Goal: Find specific page/section: Find specific page/section

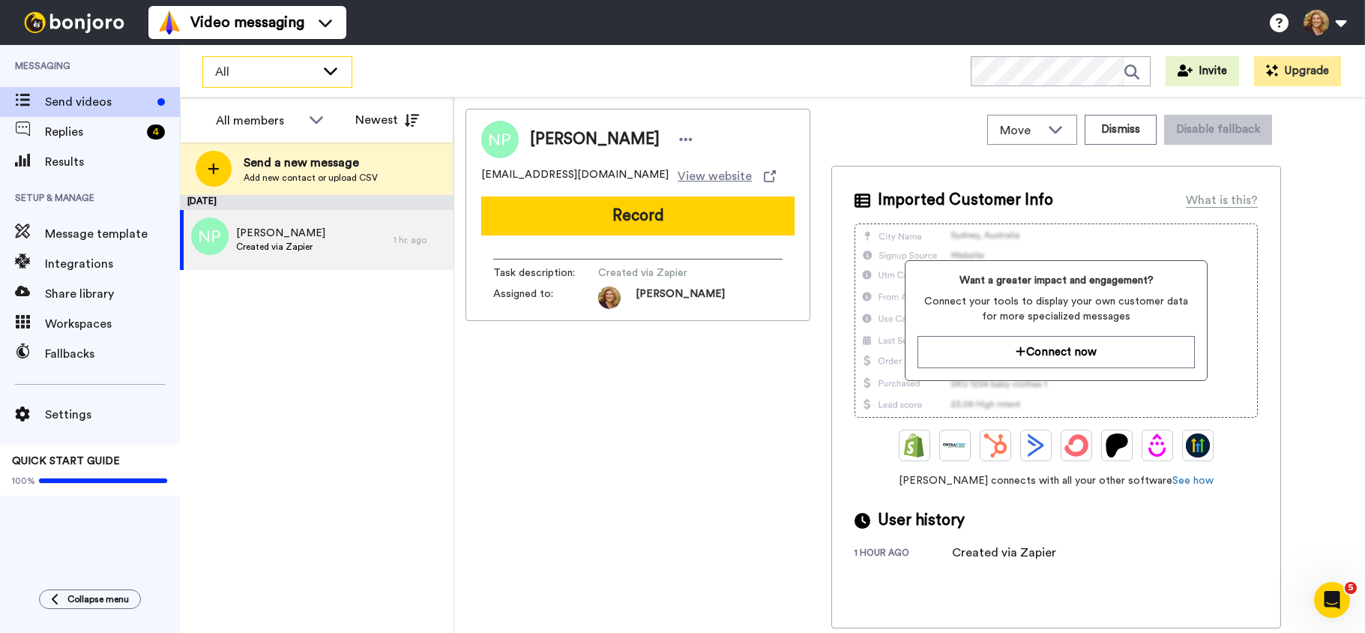
click at [328, 67] on icon at bounding box center [331, 70] width 18 height 15
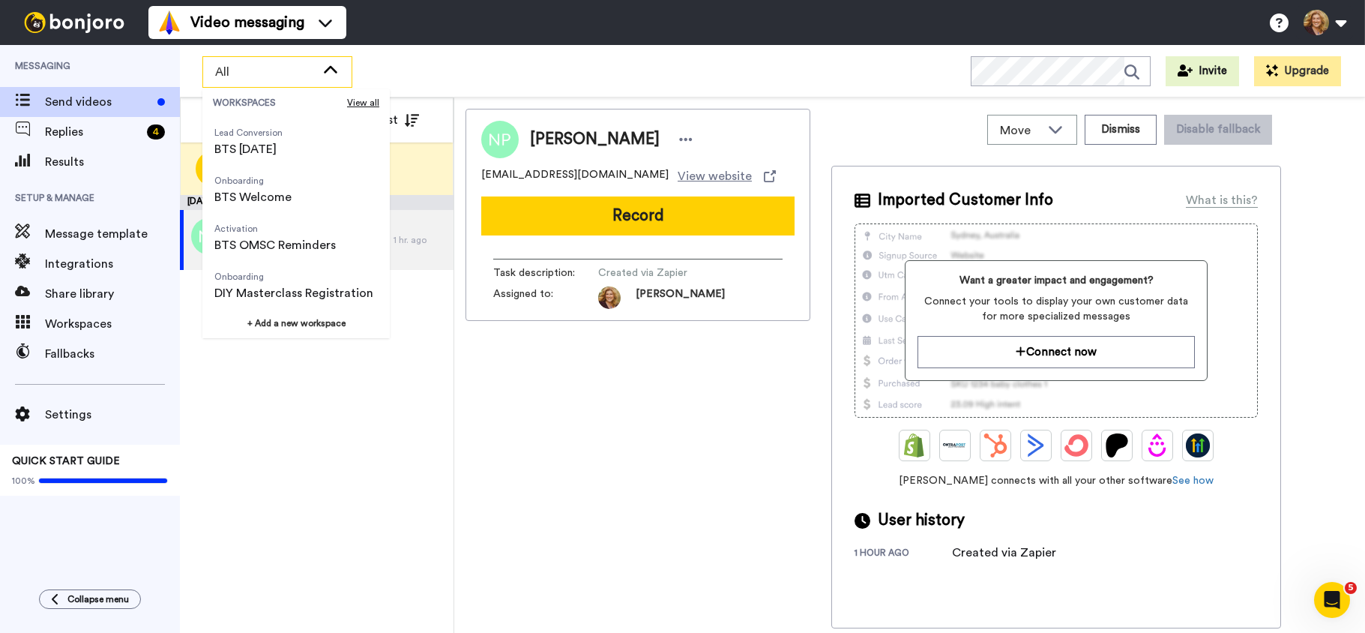
scroll to position [528, 0]
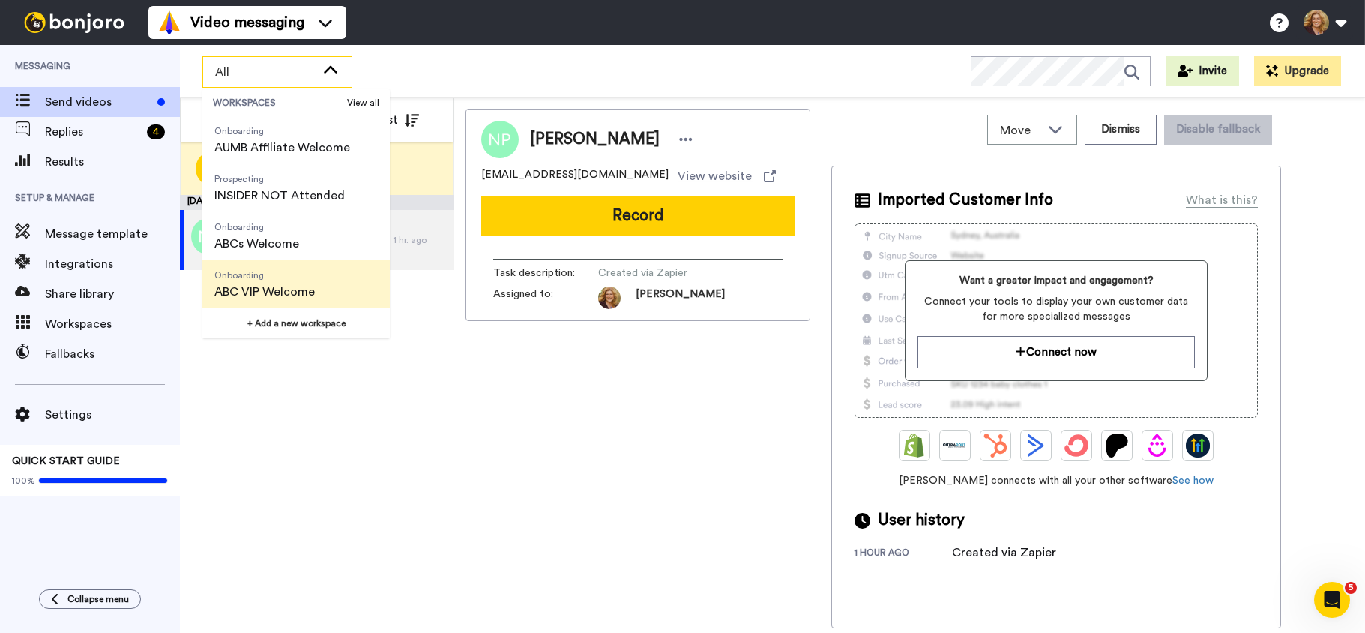
click at [270, 296] on span "ABC VIP Welcome" at bounding box center [264, 292] width 100 height 18
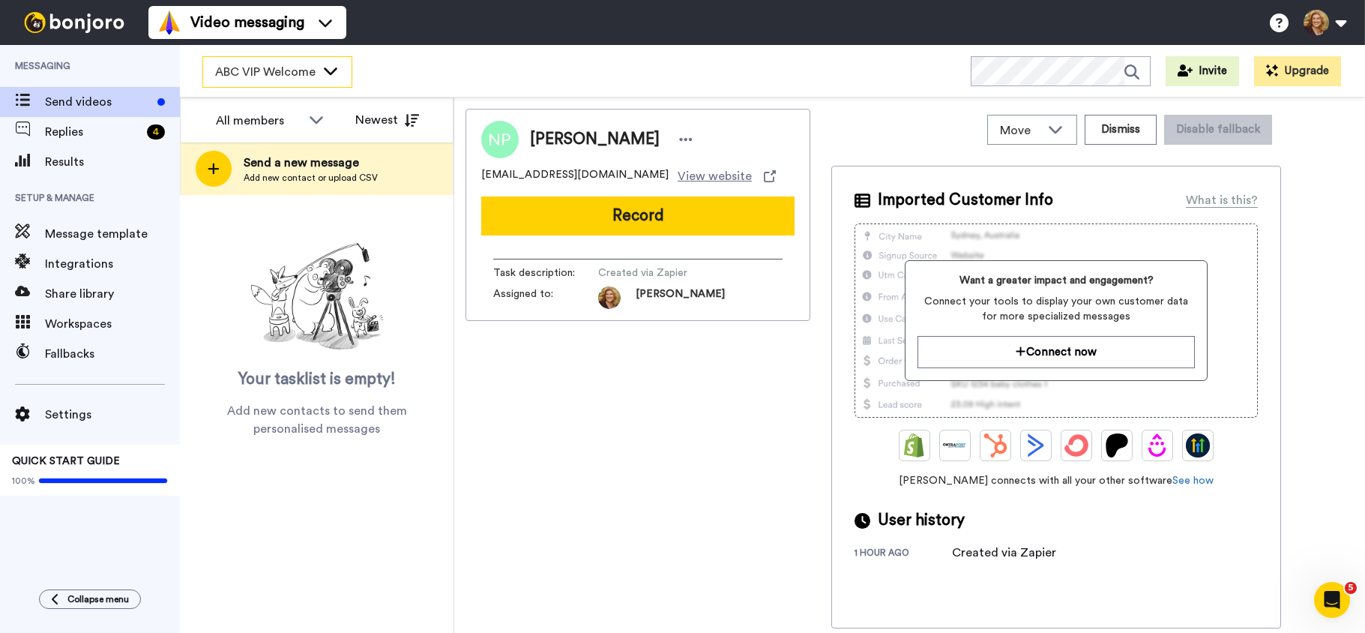
click at [330, 72] on icon at bounding box center [330, 70] width 13 height 7
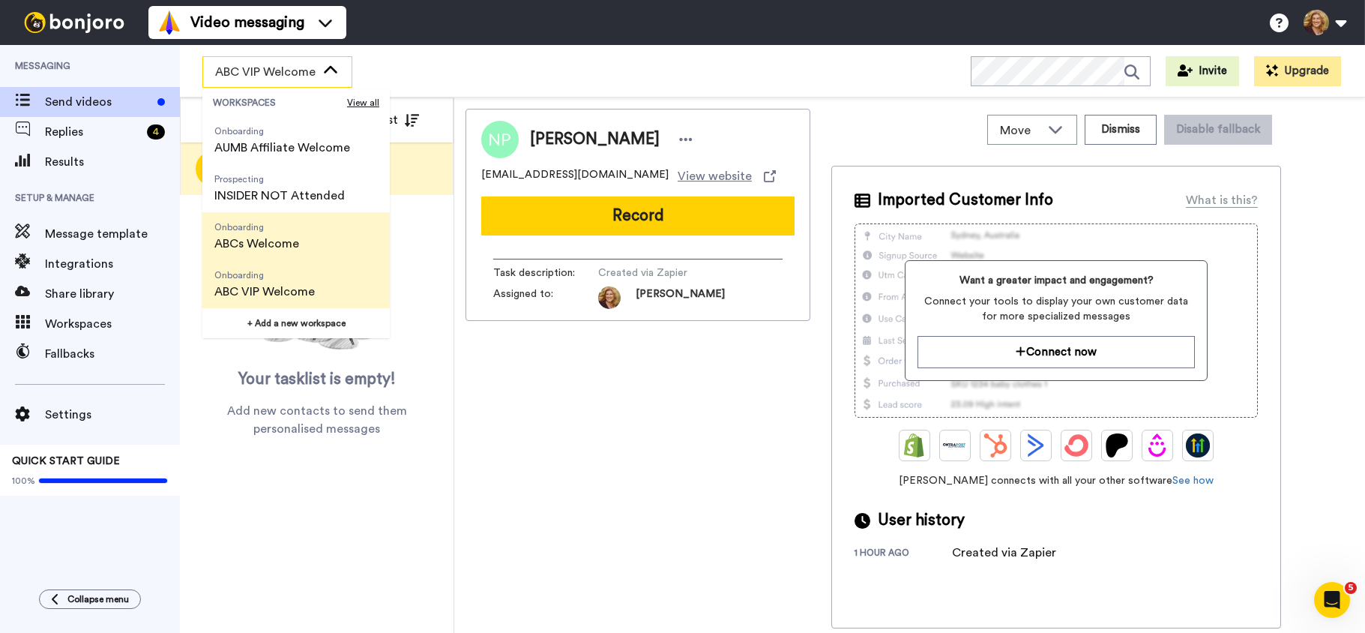
click at [280, 236] on span "ABCs Welcome" at bounding box center [256, 244] width 85 height 18
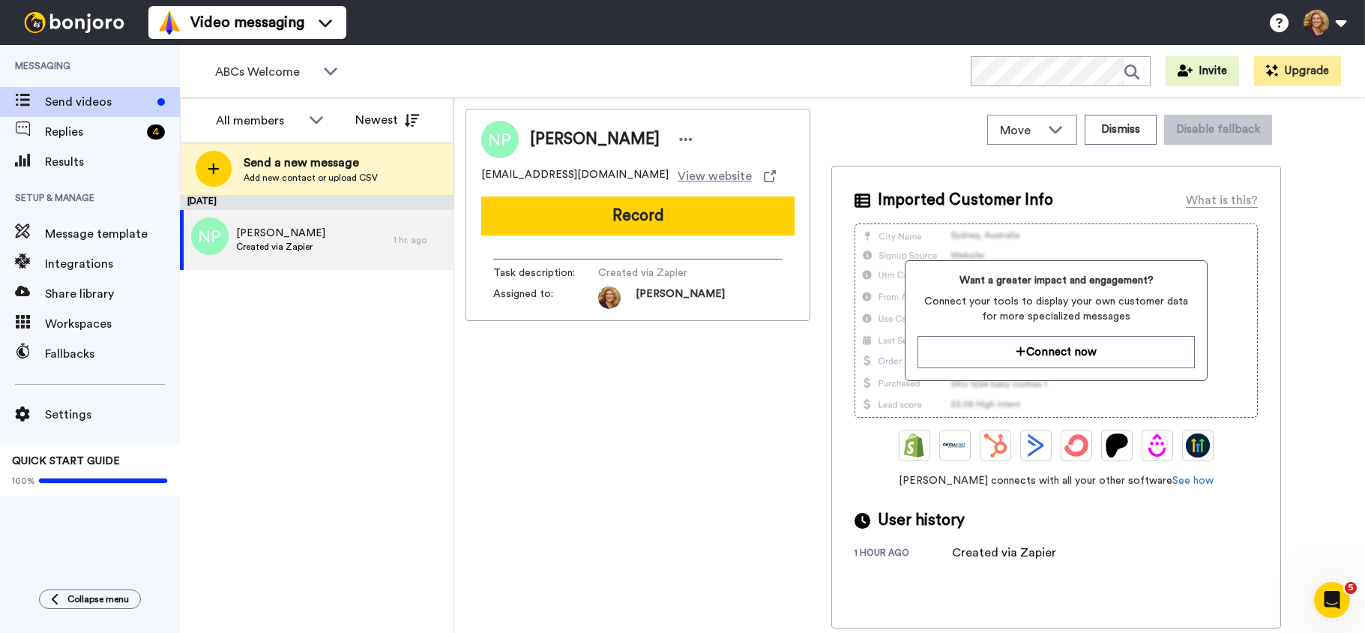
click at [487, 18] on div "Video messaging Help docs Settings" at bounding box center [756, 22] width 1217 height 45
